Goal: Book appointment/travel/reservation

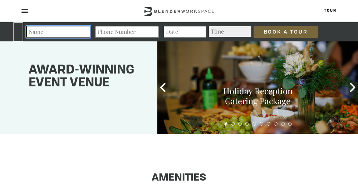
click at [51, 34] on input "Contact form" at bounding box center [58, 32] width 64 height 12
type input "g"
type input "[PERSON_NAME]"
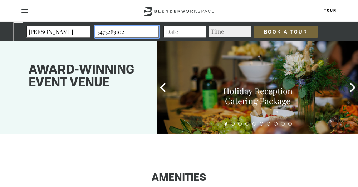
type input "3473283102"
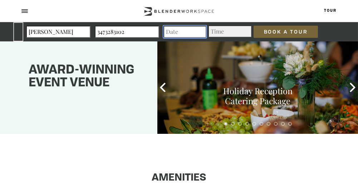
click at [167, 32] on input "Contact form" at bounding box center [184, 32] width 43 height 12
type input "[DATE]"
click at [214, 30] on select "Time 12:00am 12:30am 1:00am 1:30am 2:00am 2:30am 3:00am 3:30am 4:00am 4:30am 5:…" at bounding box center [229, 31] width 43 height 11
select select "2:30pm"
click at [208, 26] on select "Time 12:00am 12:30am 1:00am 1:30am 2:00am 2:30am 3:00am 3:30am 4:00am 4:30am 5:…" at bounding box center [229, 31] width 43 height 11
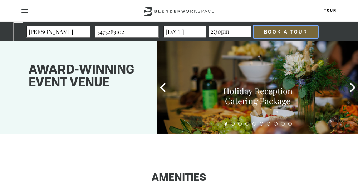
click at [268, 33] on input "Book a Tour" at bounding box center [285, 32] width 64 height 12
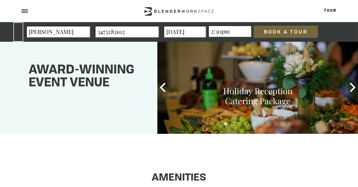
click at [351, 34] on div "SENT" at bounding box center [358, 32] width 27 height 10
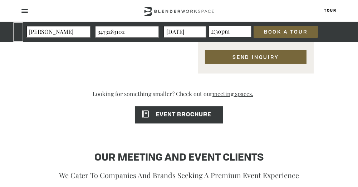
scroll to position [629, 0]
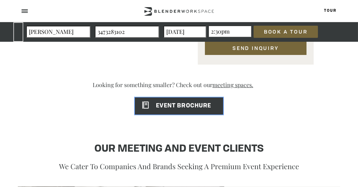
click at [170, 106] on span "EVENT BROCHURE" at bounding box center [173, 106] width 76 height 6
click at [177, 105] on span "EVENT BROCHURE" at bounding box center [173, 106] width 76 height 6
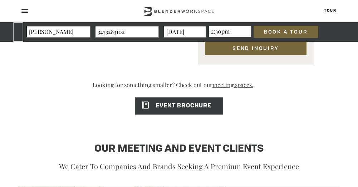
click at [24, 12] on span at bounding box center [24, 12] width 6 height 1
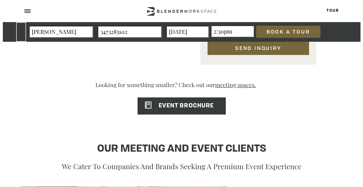
scroll to position [630, 0]
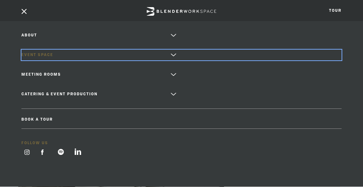
click at [37, 52] on link "Event Space" at bounding box center [181, 55] width 320 height 11
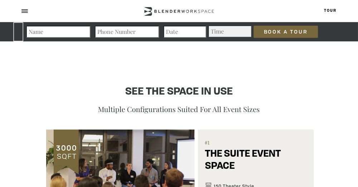
scroll to position [403, 0]
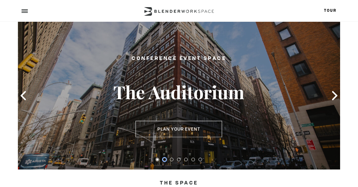
click at [164, 158] on button at bounding box center [165, 160] width 4 height 4
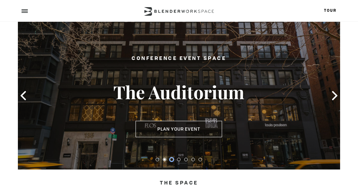
click at [172, 158] on button at bounding box center [172, 160] width 4 height 4
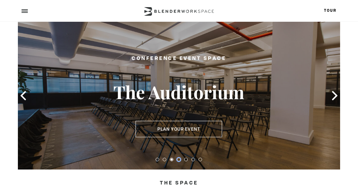
click at [180, 158] on button at bounding box center [179, 160] width 4 height 4
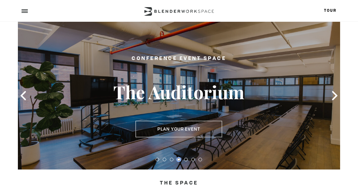
click at [180, 158] on button at bounding box center [179, 160] width 4 height 4
click at [185, 158] on button at bounding box center [186, 160] width 4 height 4
